Goal: Information Seeking & Learning: Learn about a topic

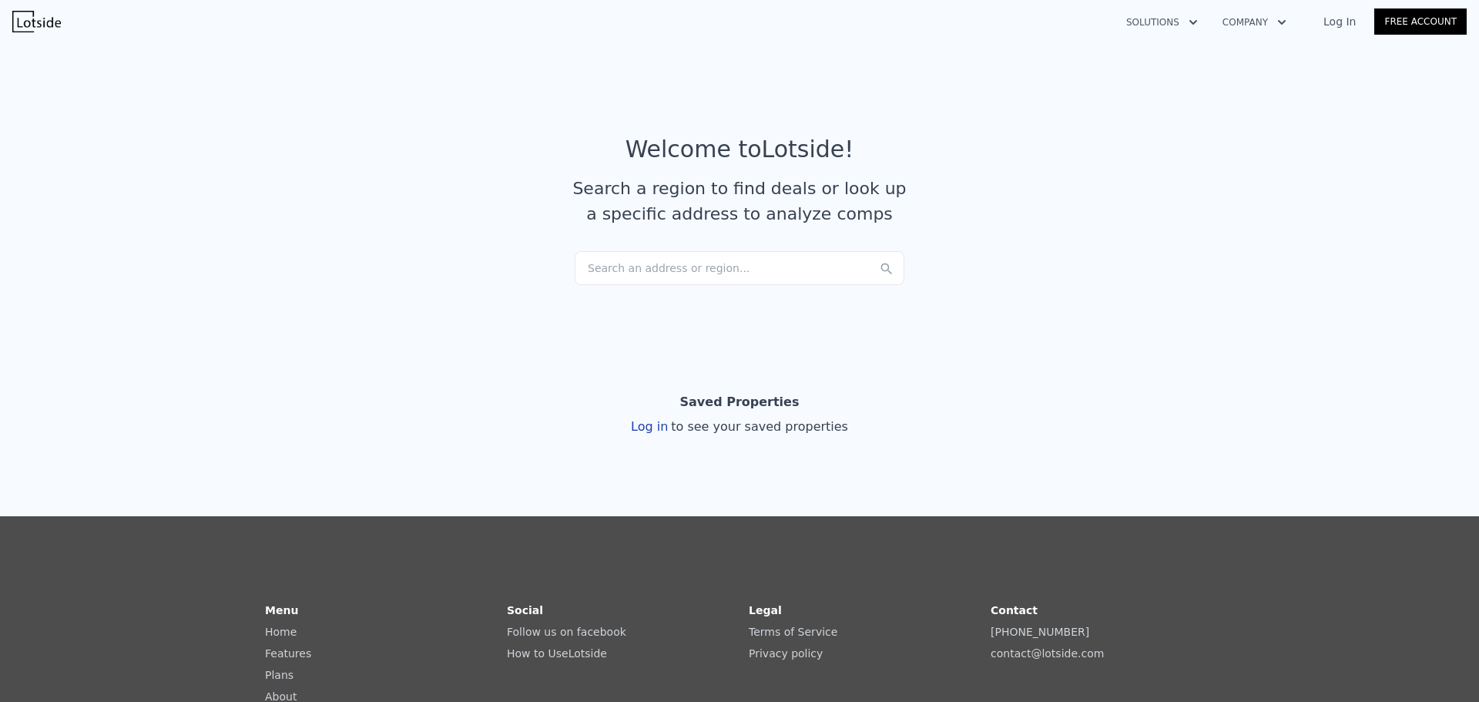
click at [668, 262] on div "Search an address or region..." at bounding box center [740, 268] width 330 height 34
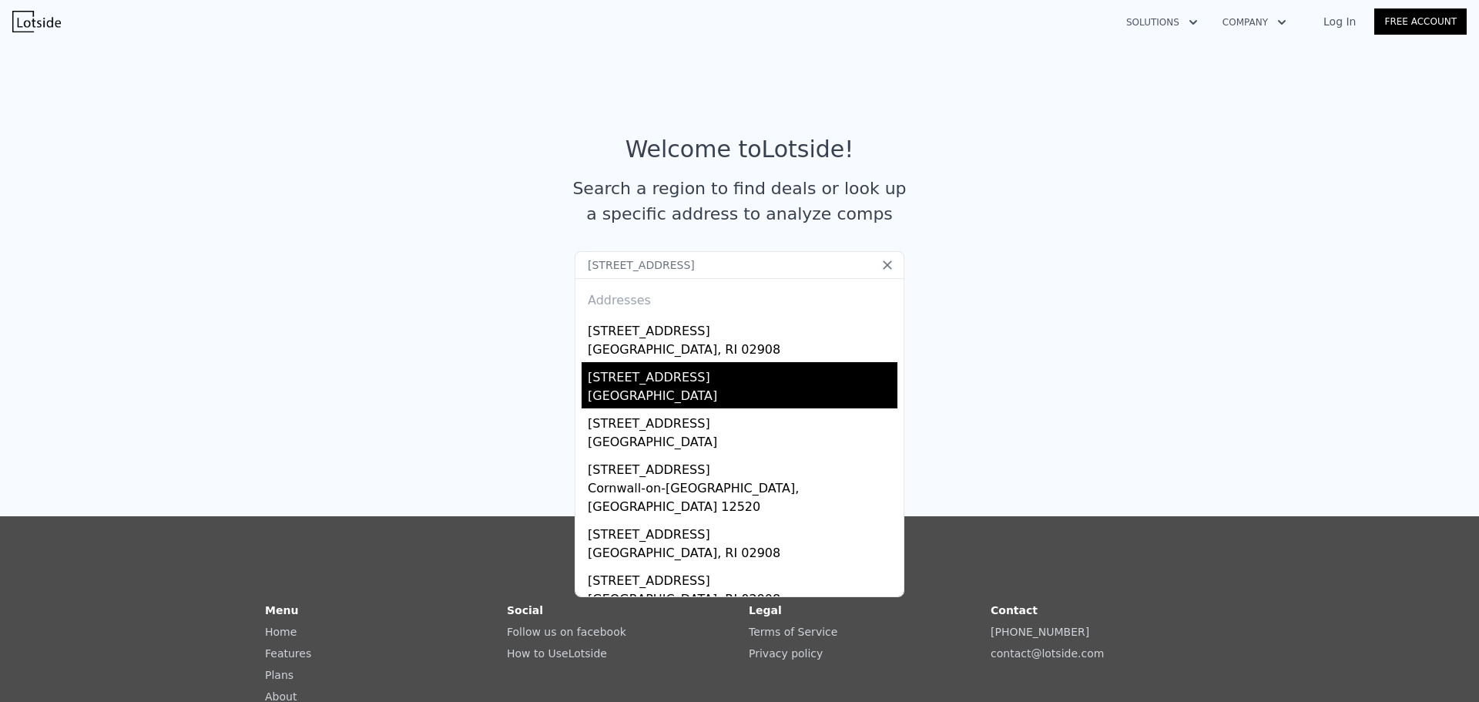
type input "[STREET_ADDRESS]"
click at [734, 390] on div "[GEOGRAPHIC_DATA]" at bounding box center [743, 398] width 310 height 22
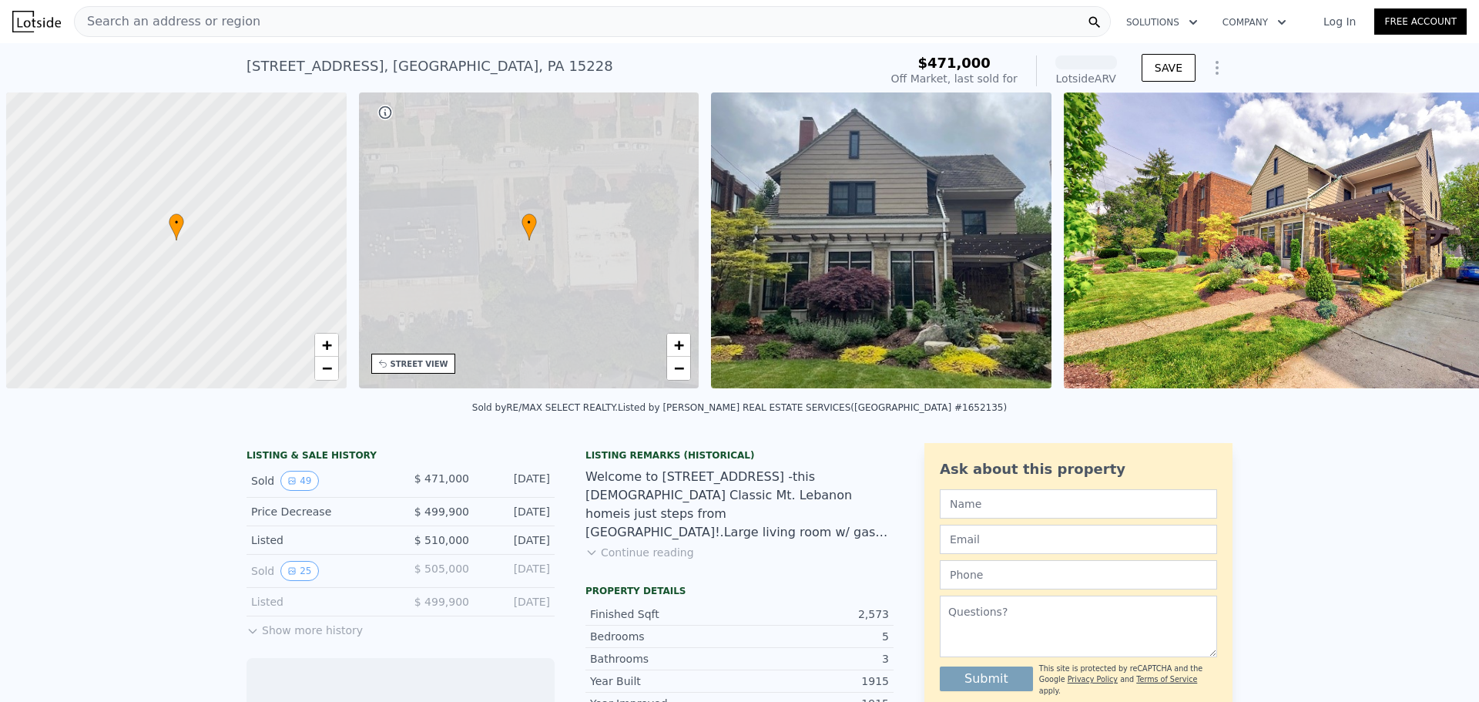
scroll to position [0, 6]
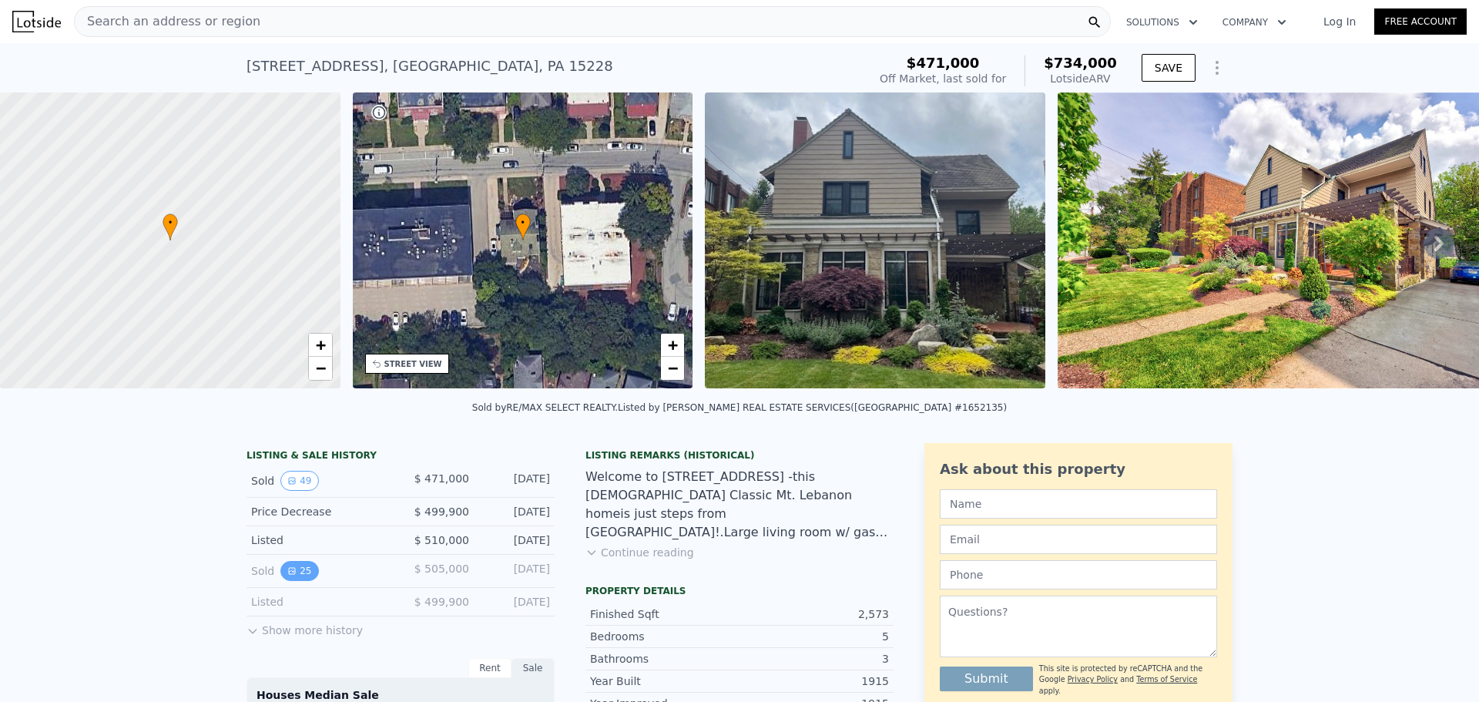
click at [290, 576] on button "25" at bounding box center [299, 571] width 38 height 20
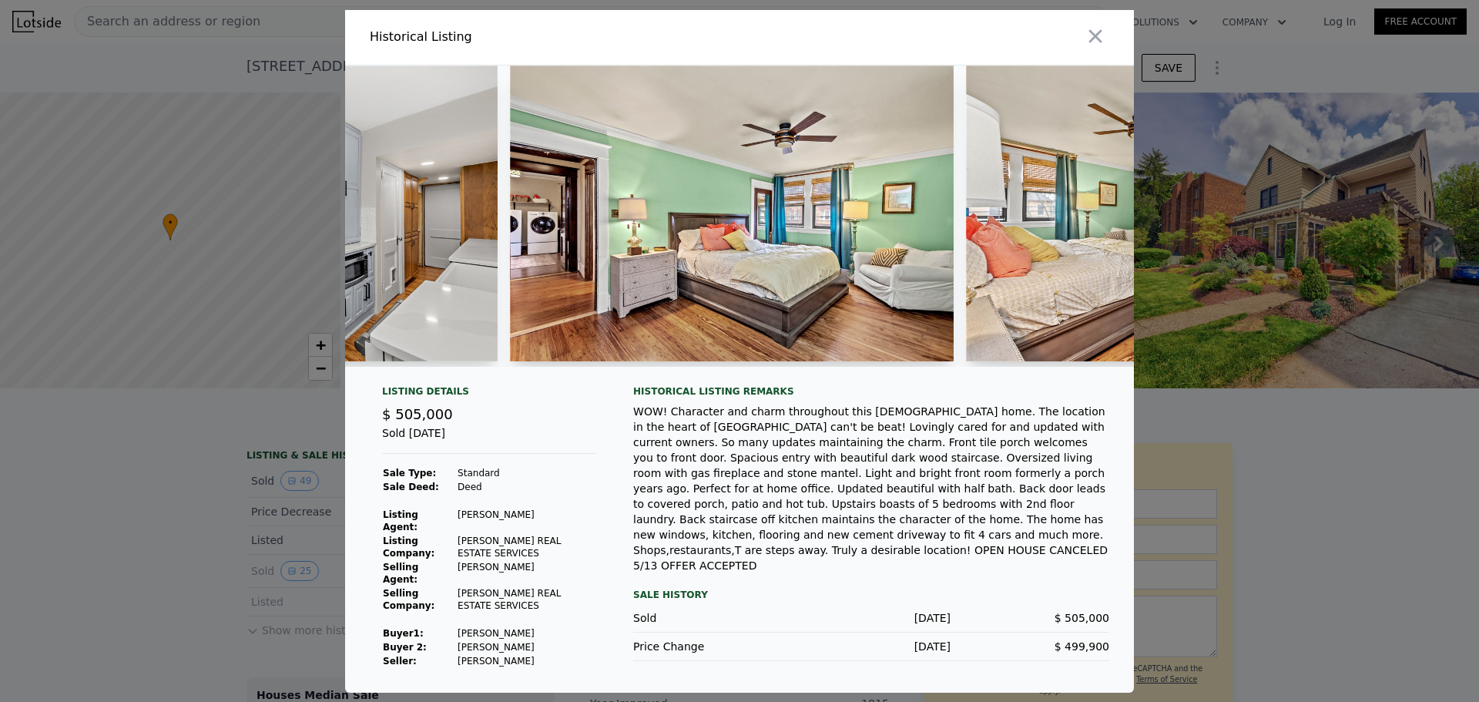
scroll to position [0, 5836]
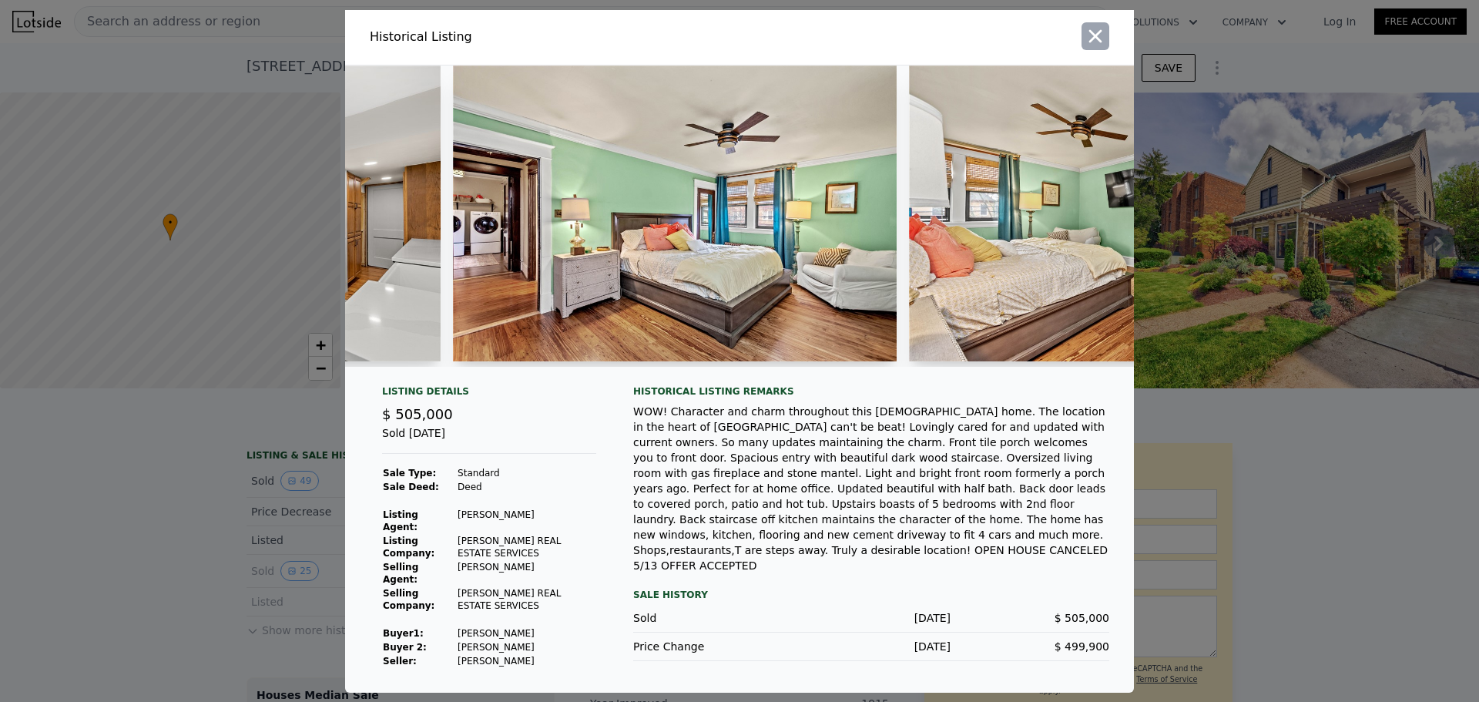
click at [1094, 42] on icon "button" at bounding box center [1096, 35] width 13 height 13
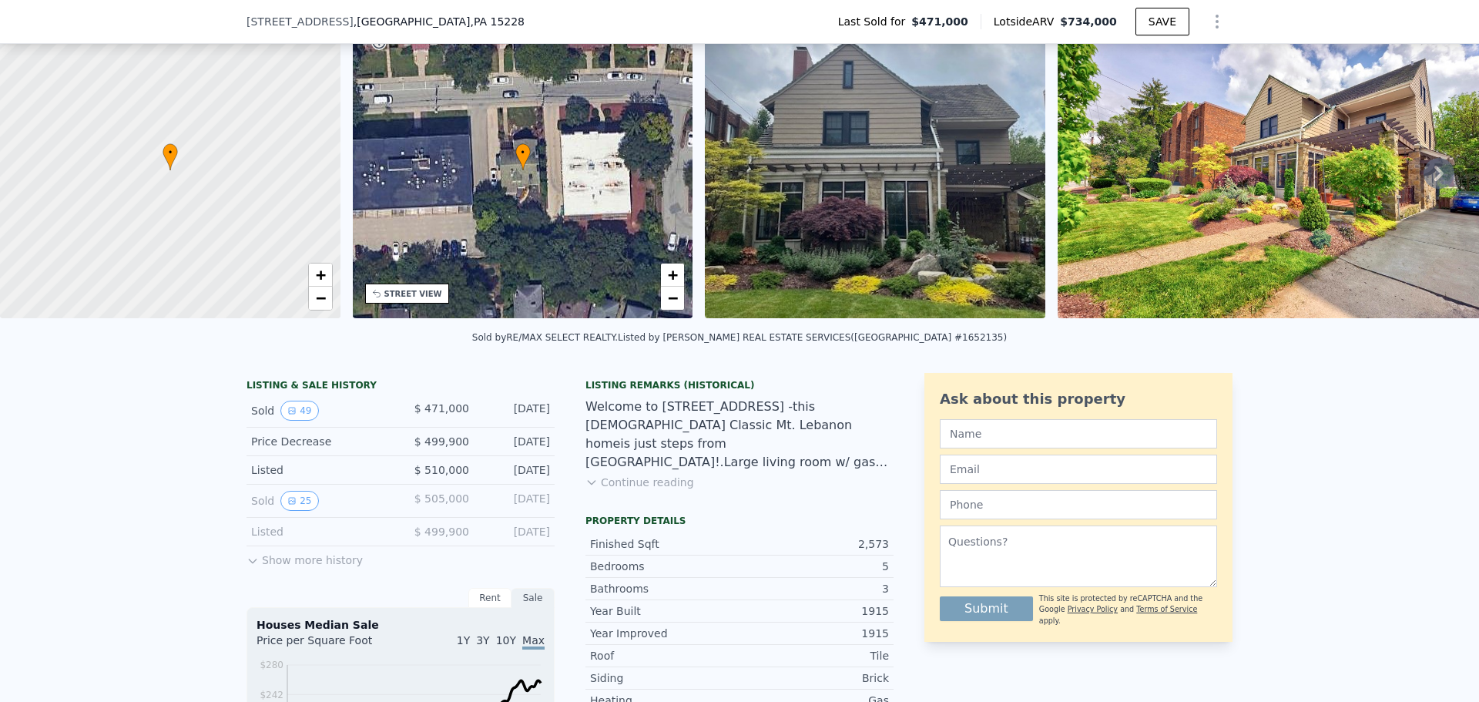
scroll to position [97, 0]
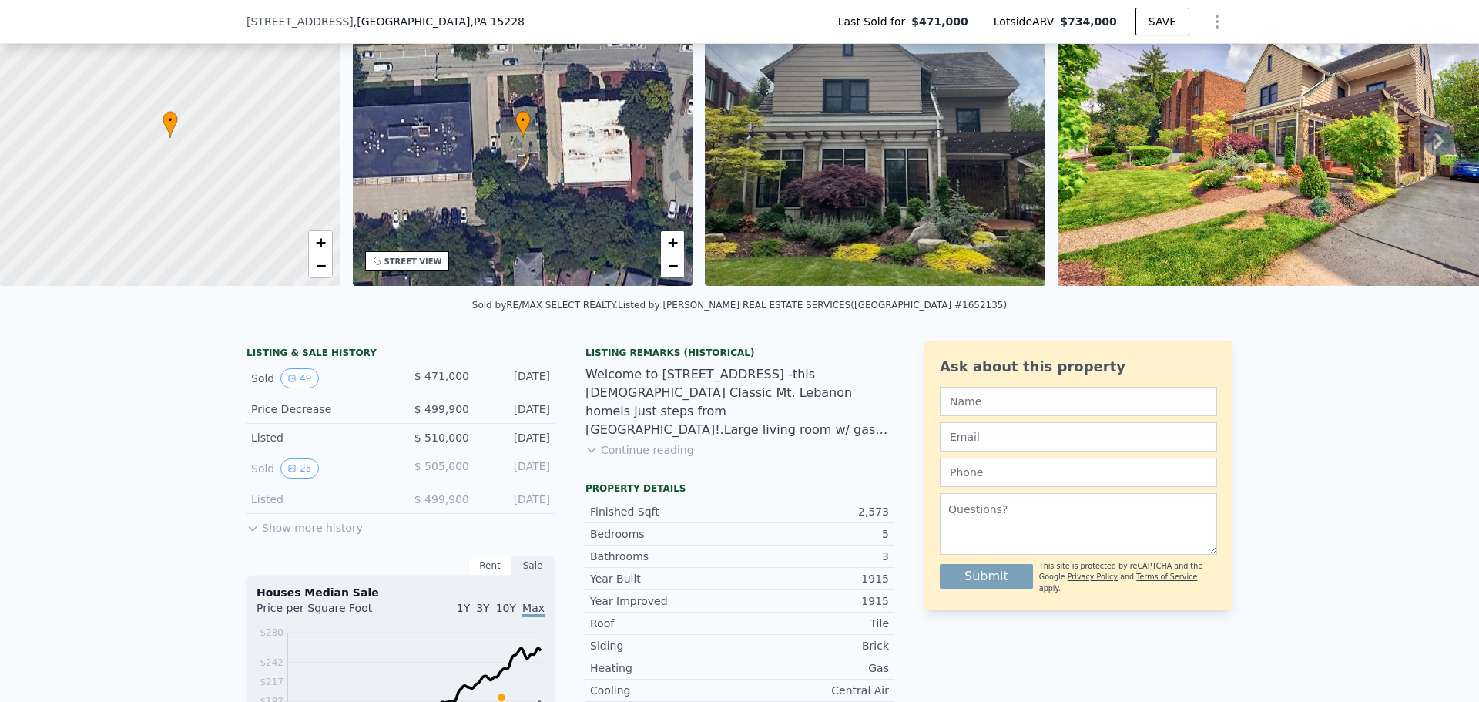
click at [311, 536] on button "Show more history" at bounding box center [305, 525] width 116 height 22
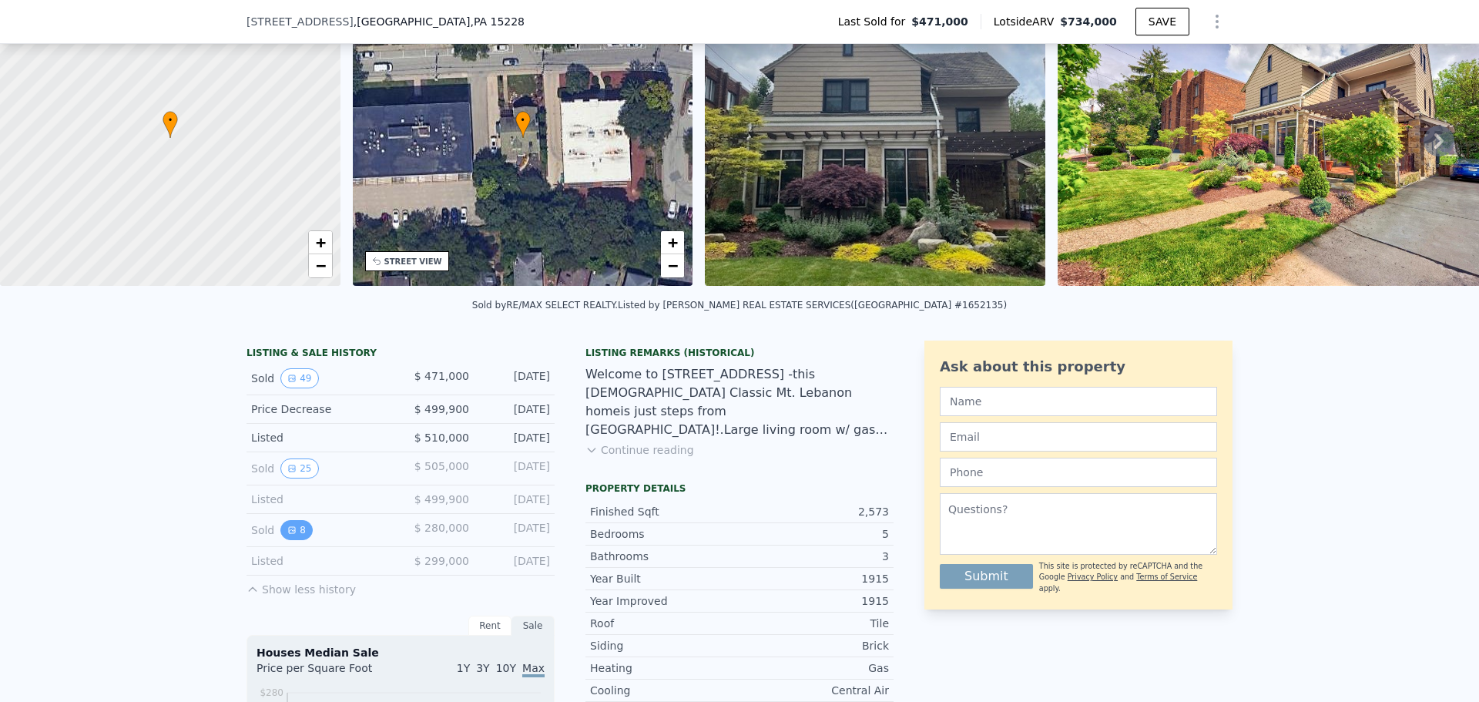
click at [287, 535] on icon "View historical data" at bounding box center [291, 530] width 9 height 9
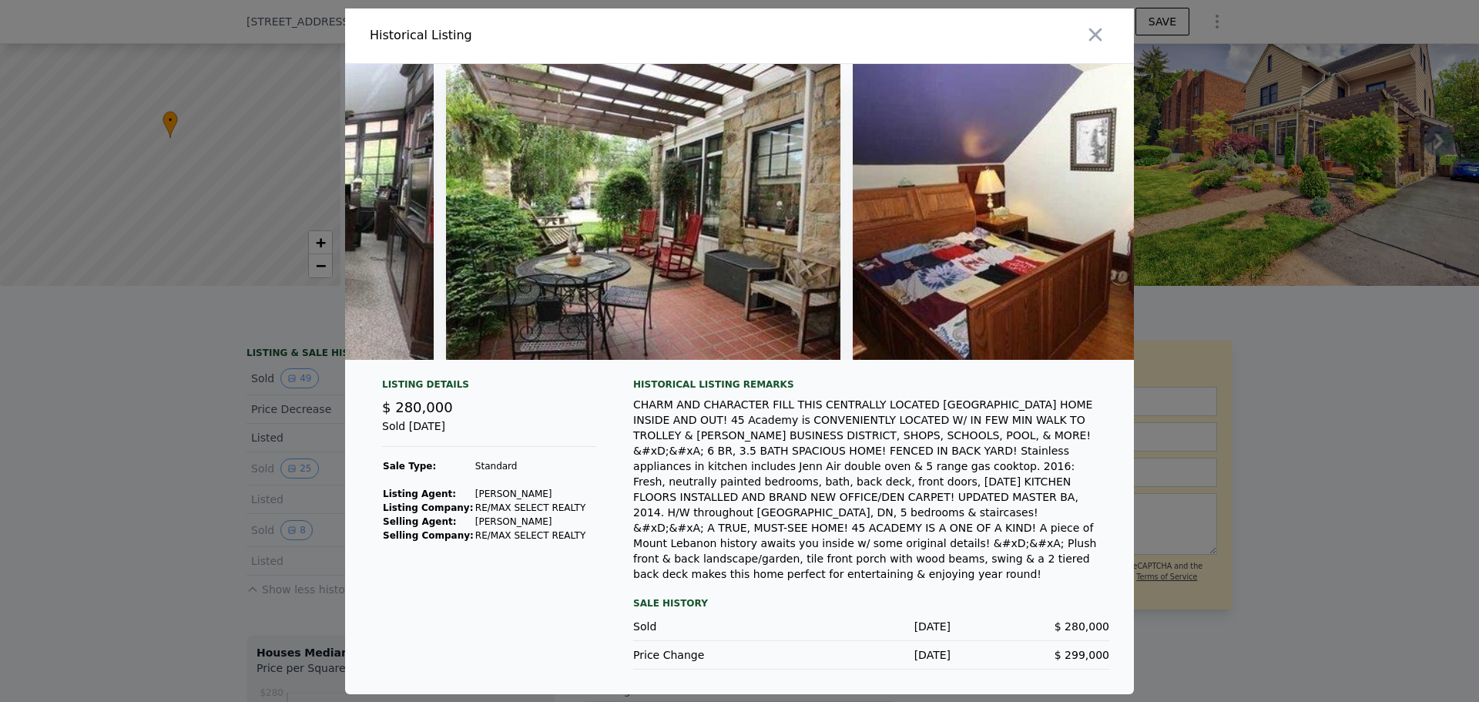
scroll to position [0, 2429]
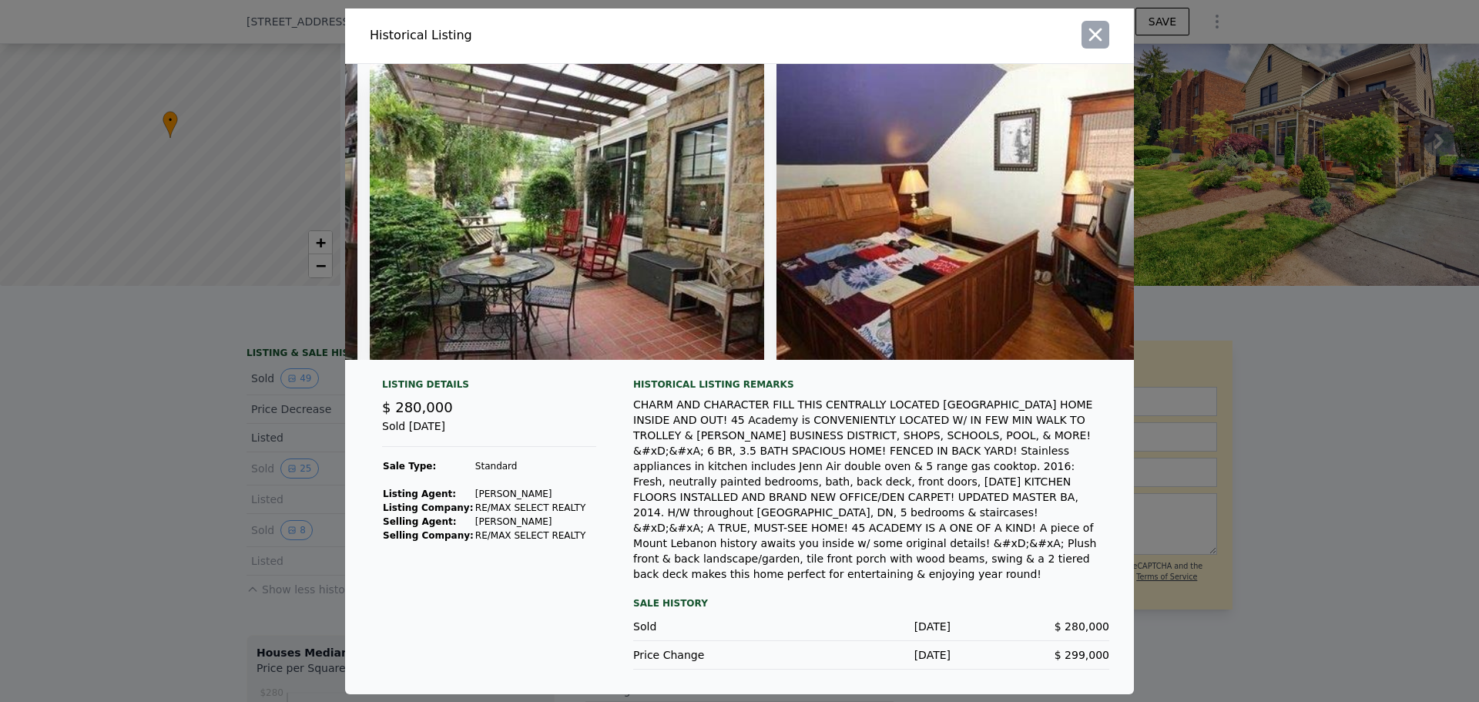
click at [1086, 38] on icon "button" at bounding box center [1096, 35] width 22 height 22
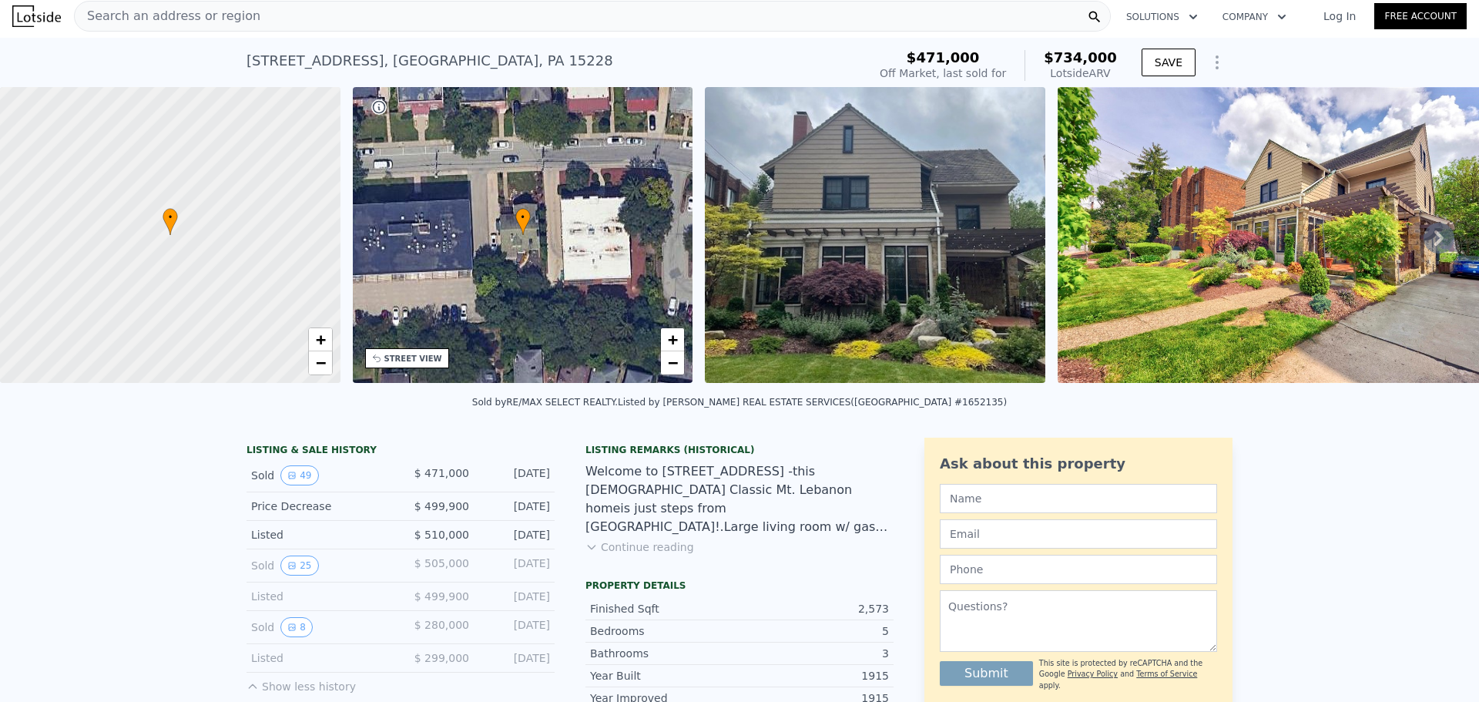
scroll to position [0, 0]
